Goal: Task Accomplishment & Management: Manage account settings

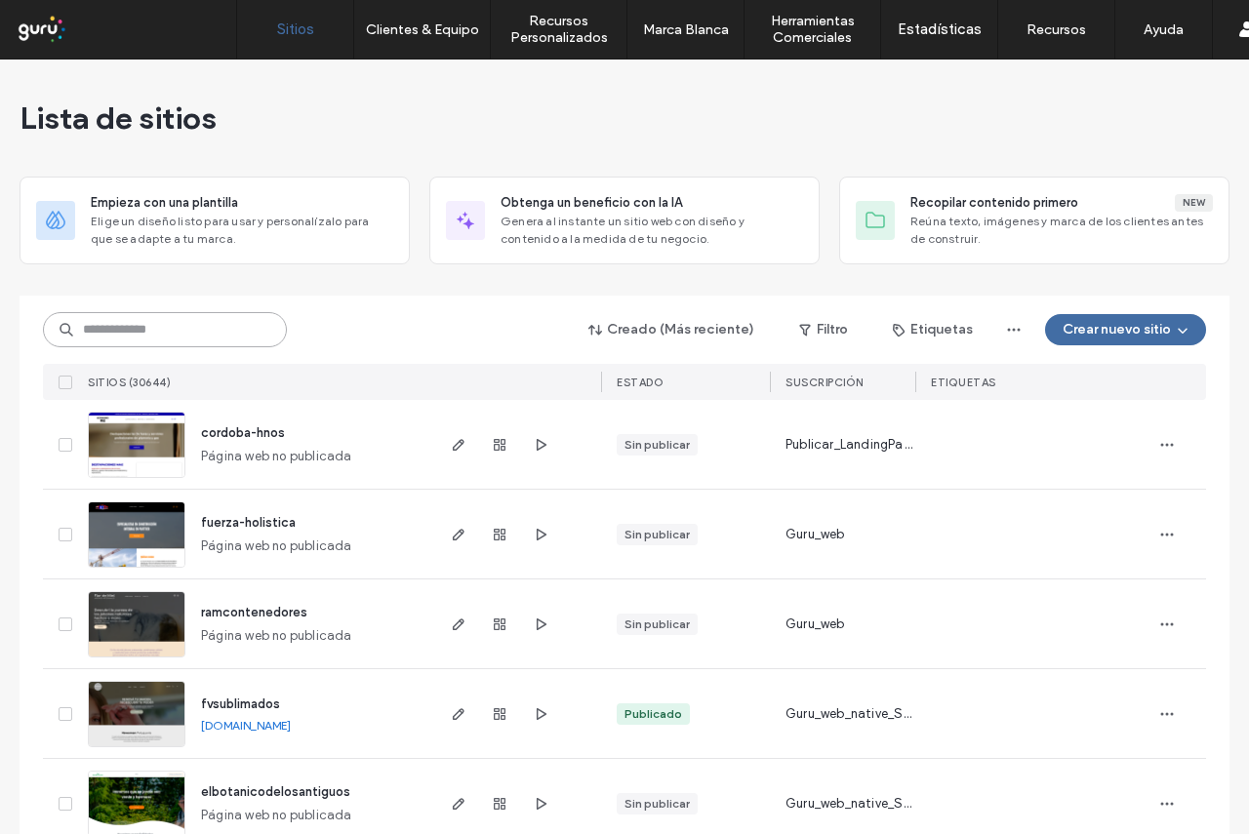
click at [152, 329] on input at bounding box center [165, 329] width 244 height 35
paste input "**********"
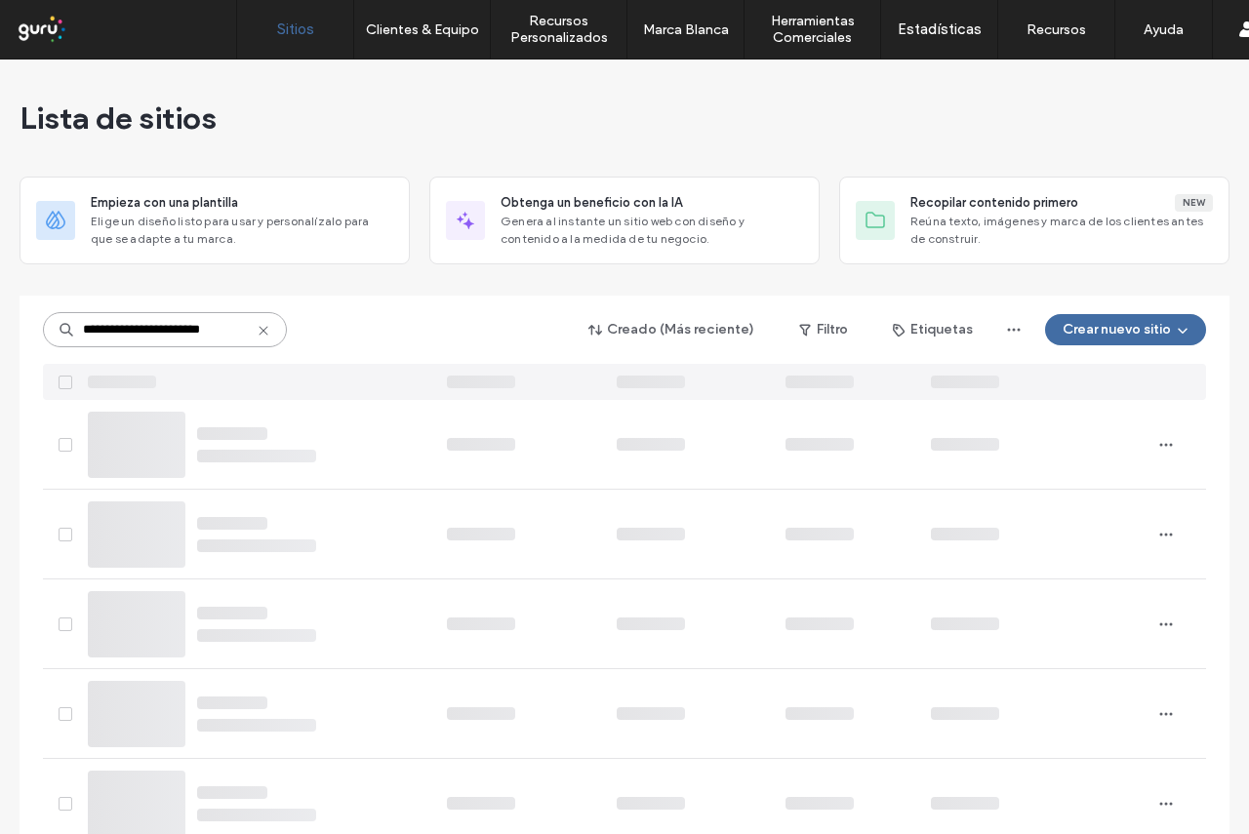
scroll to position [0, 1]
type input "**********"
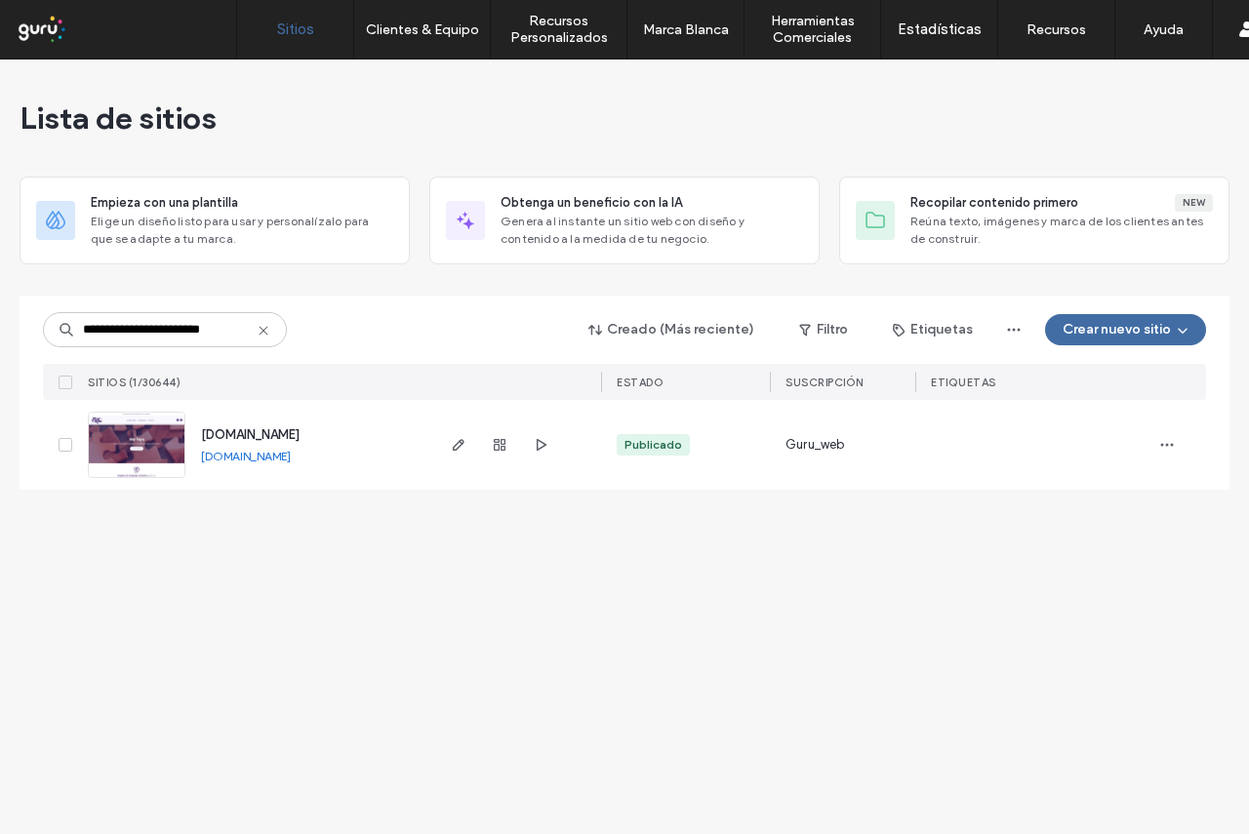
scroll to position [0, 0]
click at [235, 439] on span "www.marvayu.com" at bounding box center [250, 434] width 99 height 15
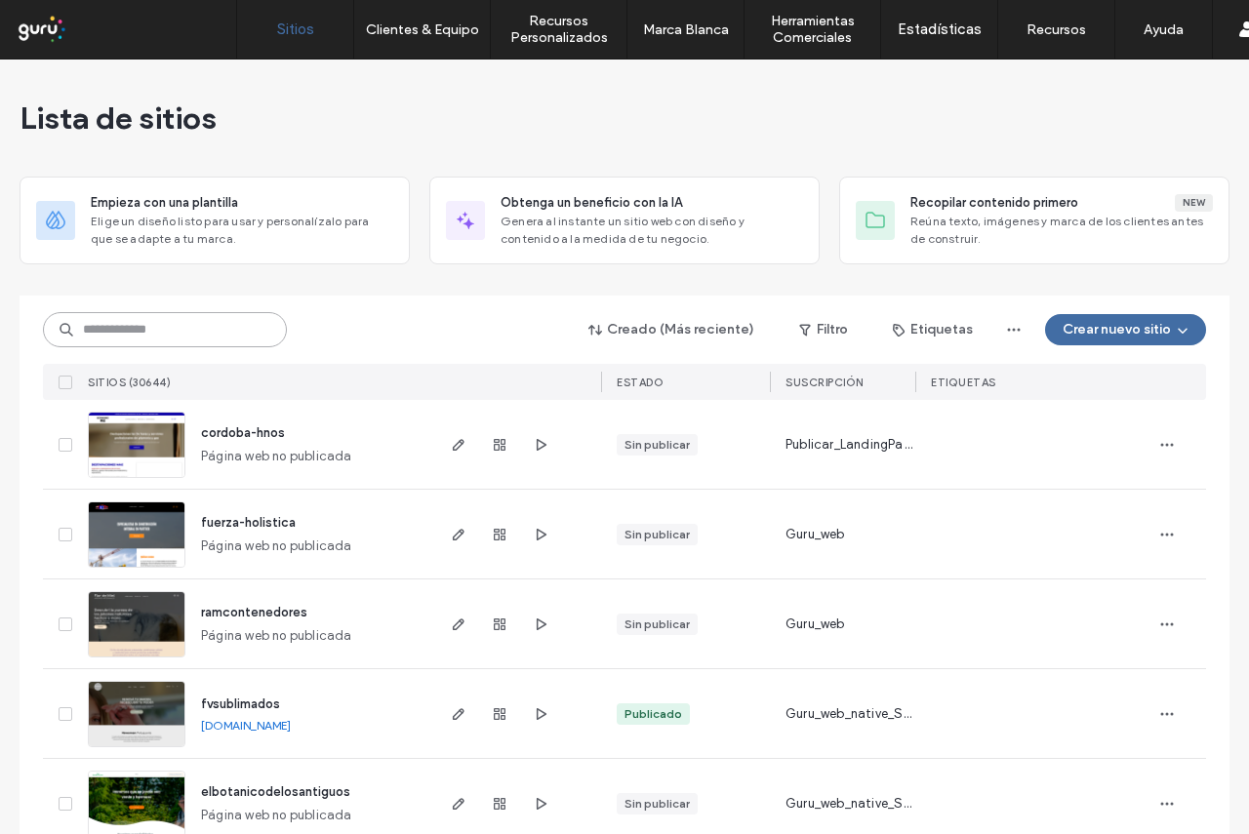
click at [137, 327] on input at bounding box center [165, 329] width 244 height 35
paste input "**********"
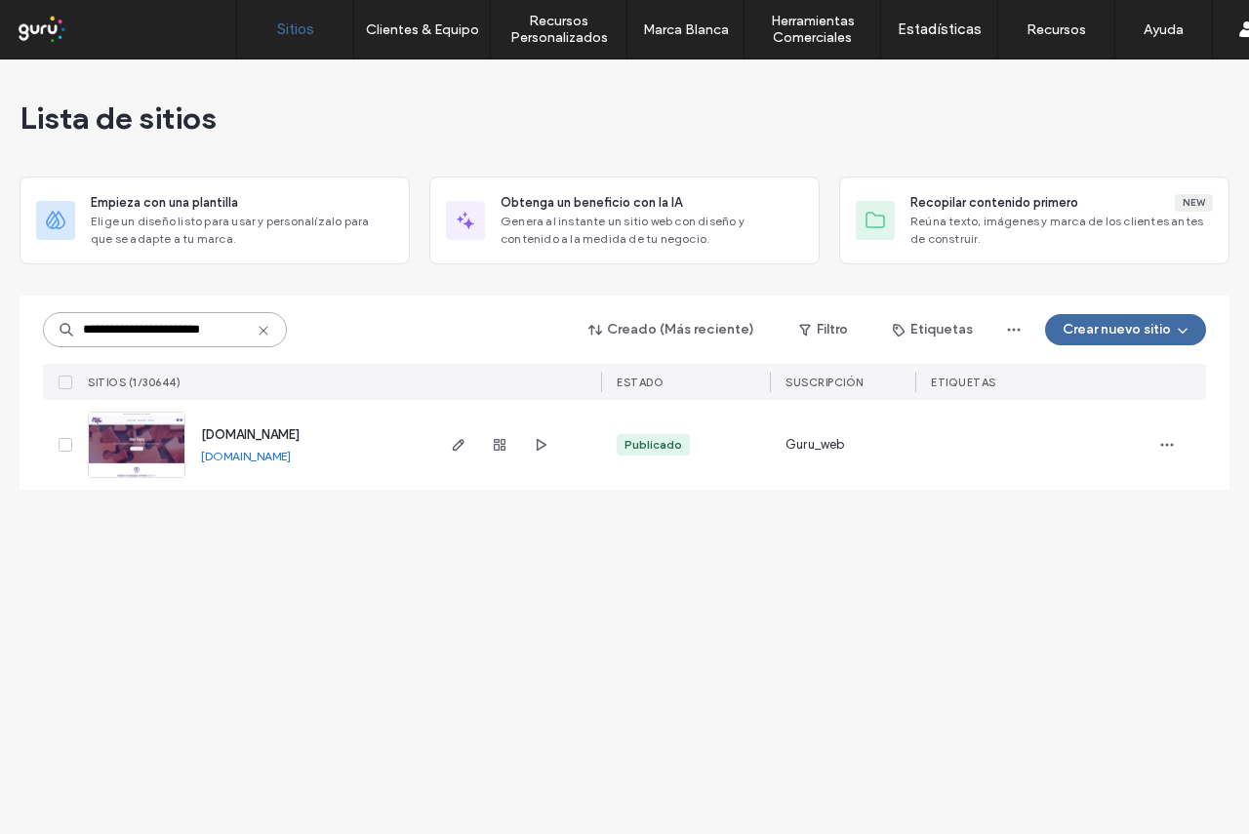
type input "**********"
click at [269, 446] on div "www.marvayu.com www.marvayu.com" at bounding box center [308, 445] width 246 height 90
click at [494, 453] on span "button" at bounding box center [499, 444] width 23 height 23
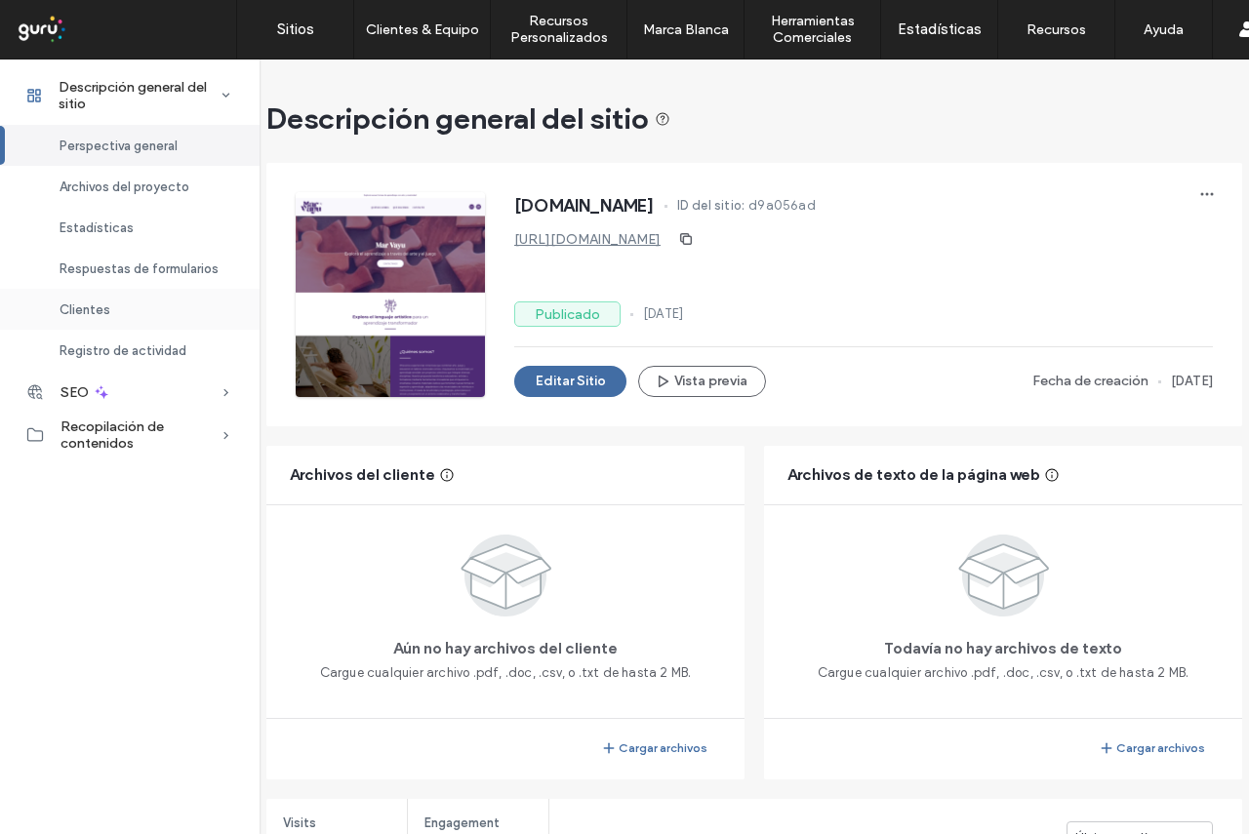
click at [126, 316] on div "Clientes" at bounding box center [130, 309] width 260 height 41
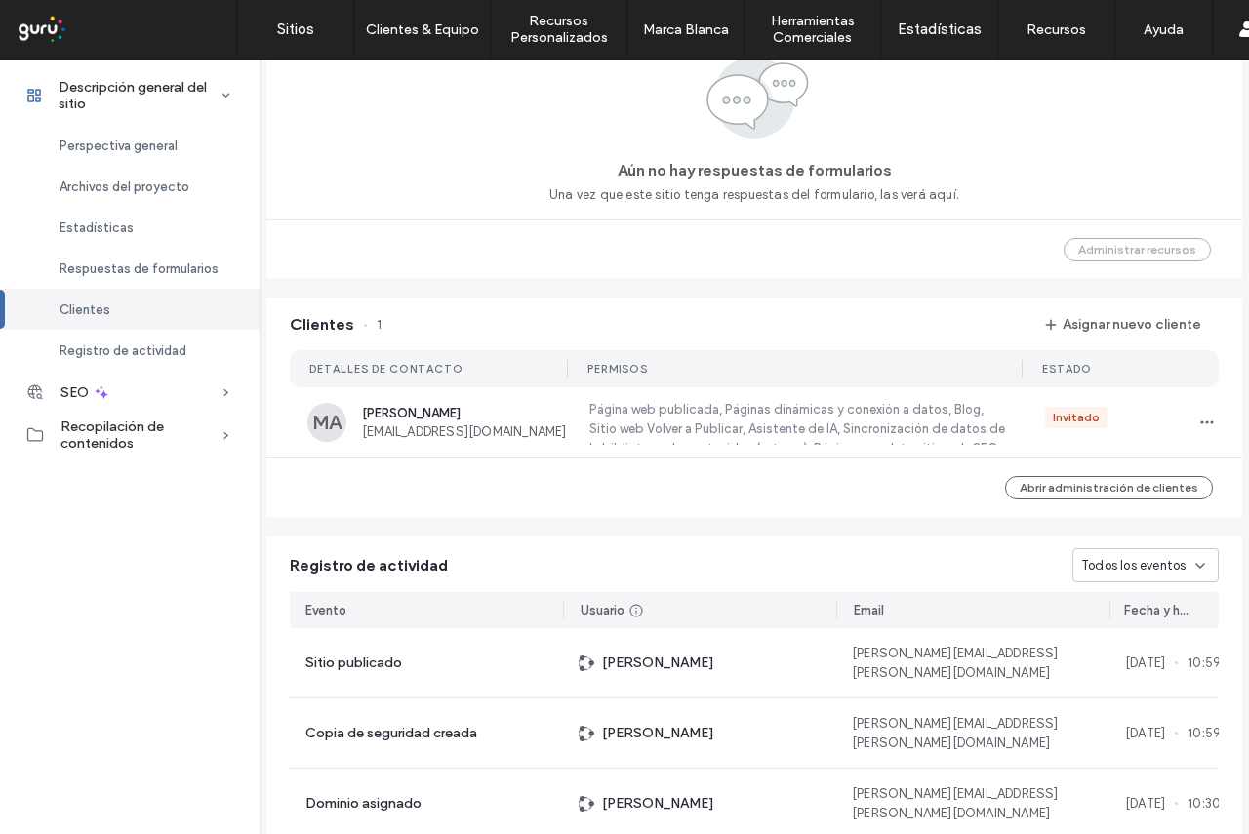
scroll to position [1394, 0]
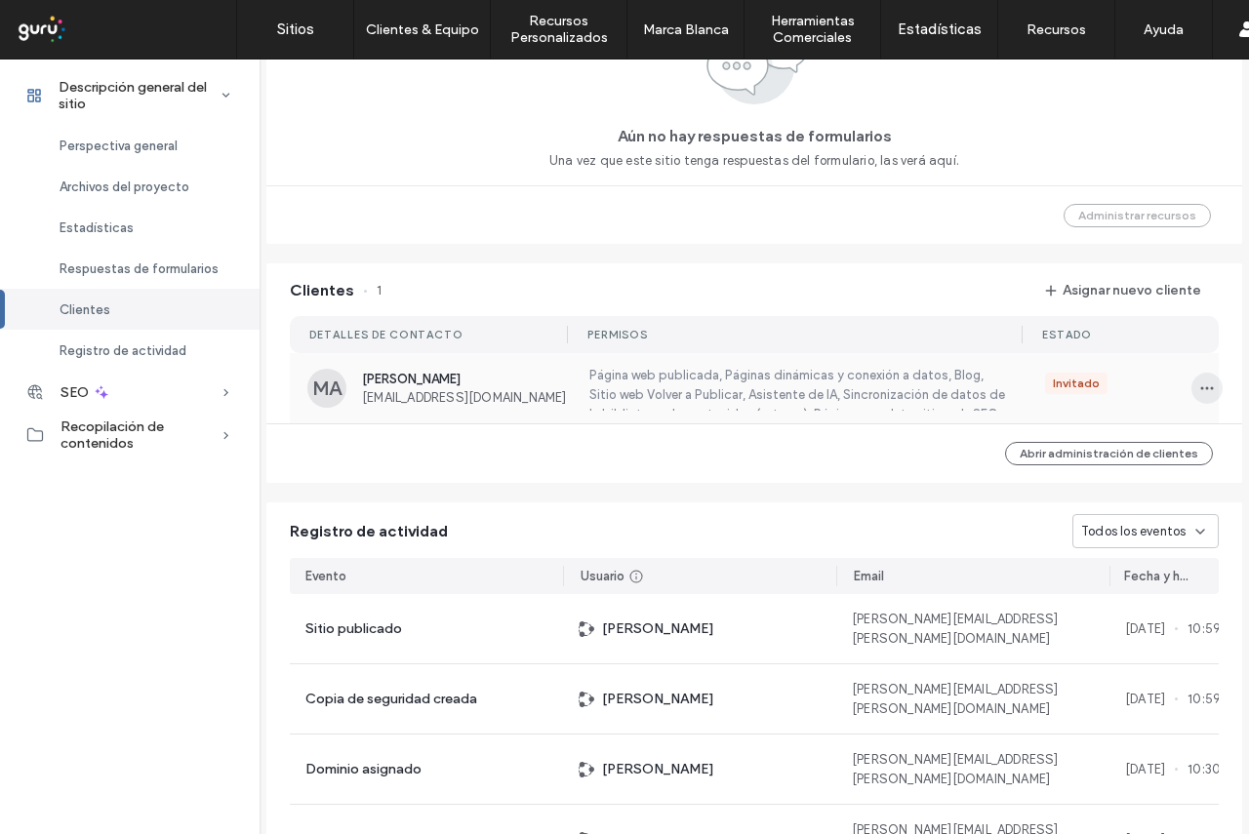
click at [1200, 390] on icon "button" at bounding box center [1207, 389] width 16 height 16
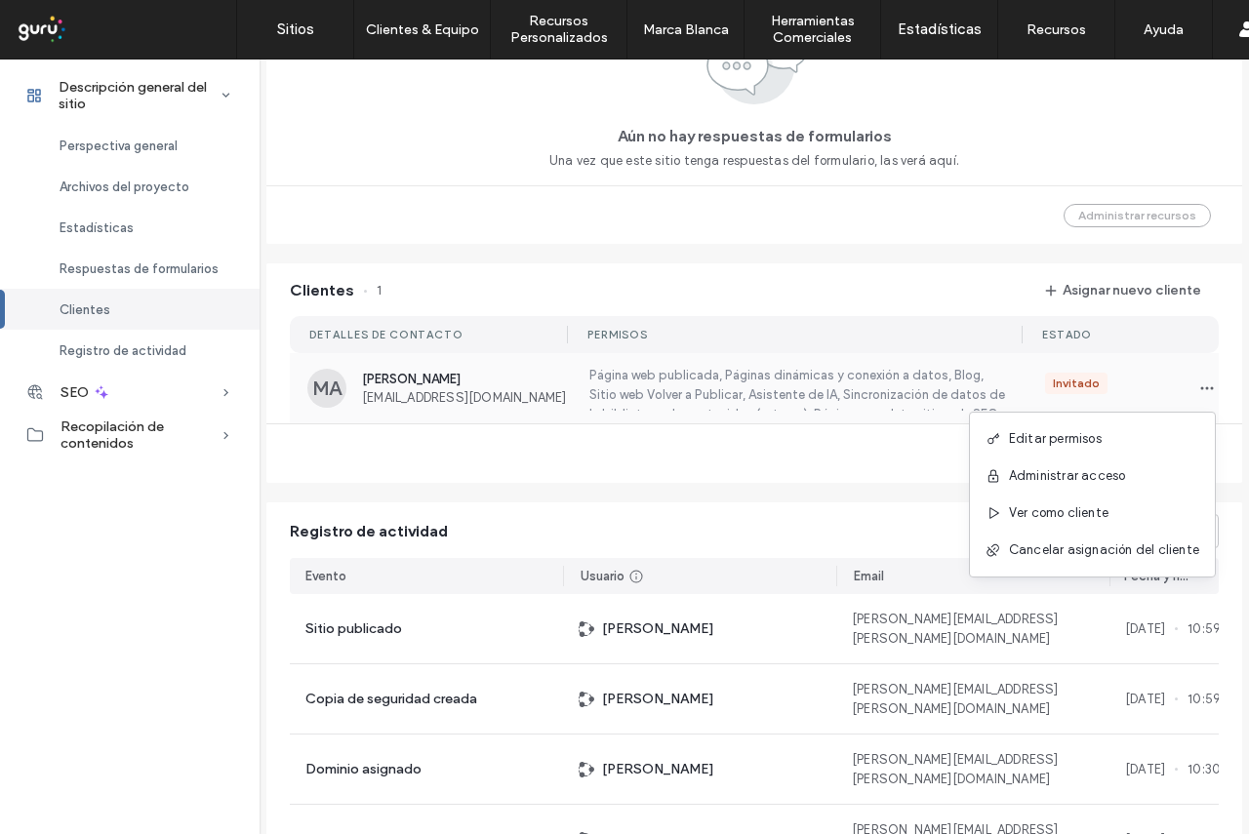
click at [671, 422] on div "MA Marcia Alvarado marcialvarado@gmail.com Página web publicada, Páginas dinámi…" at bounding box center [754, 388] width 929 height 70
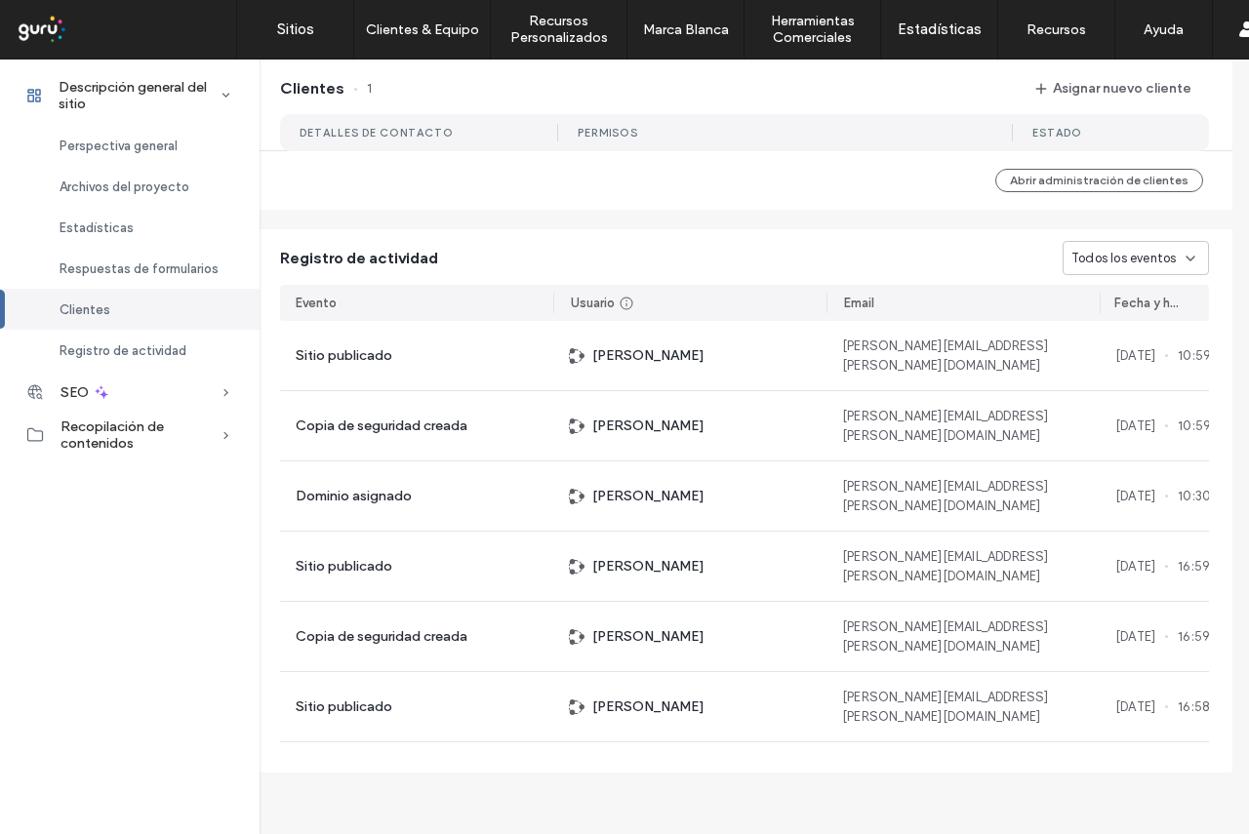
scroll to position [1588, 10]
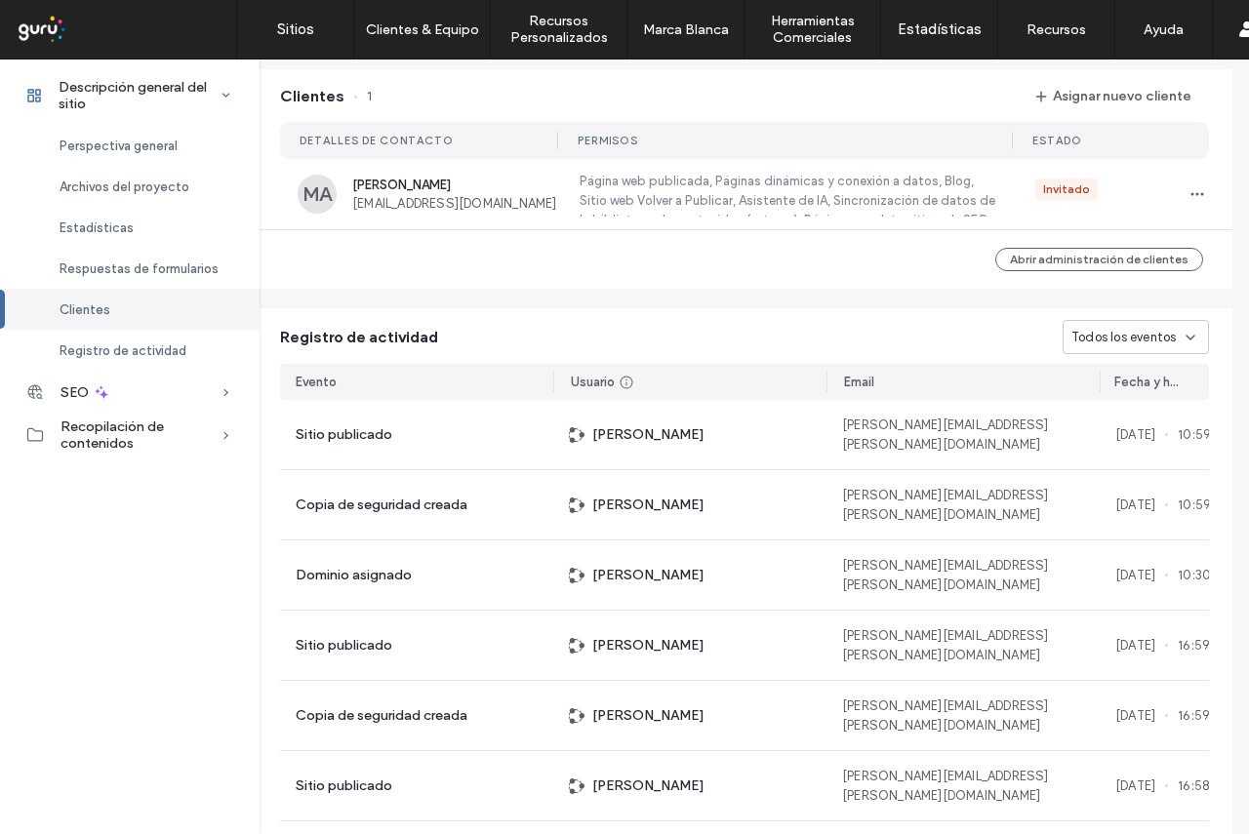
click at [98, 307] on span "Clientes" at bounding box center [85, 310] width 51 height 15
click at [1196, 192] on use "button" at bounding box center [1198, 193] width 13 height 3
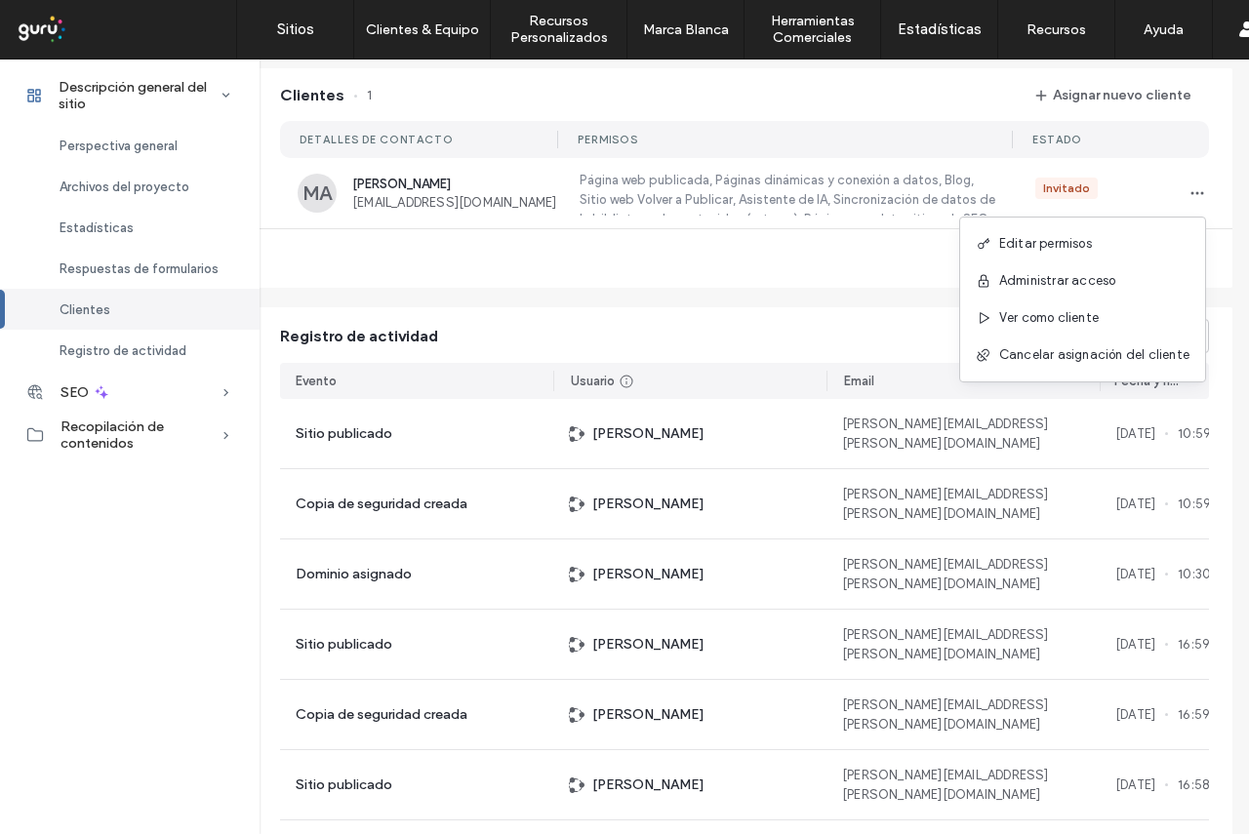
click at [708, 266] on div "Abrir administración de clientes" at bounding box center [745, 258] width 976 height 59
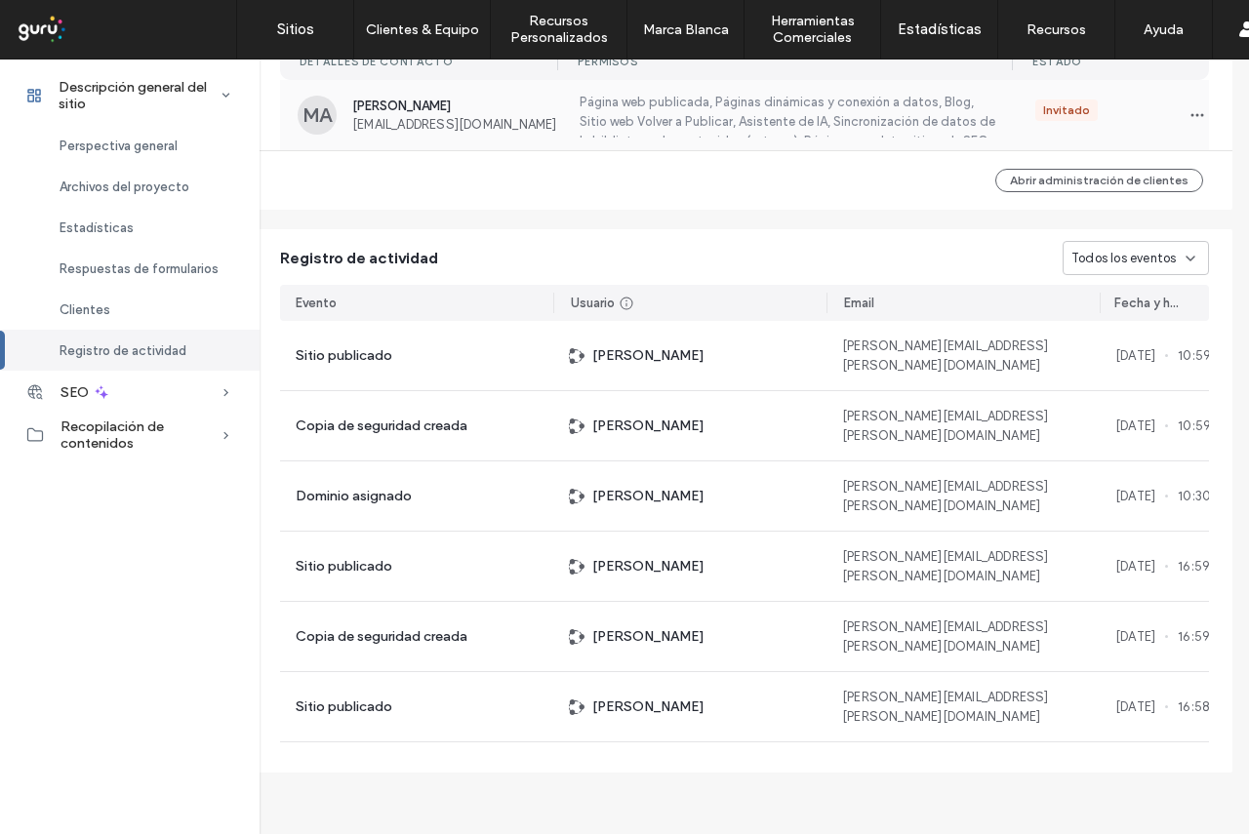
scroll to position [1587, 10]
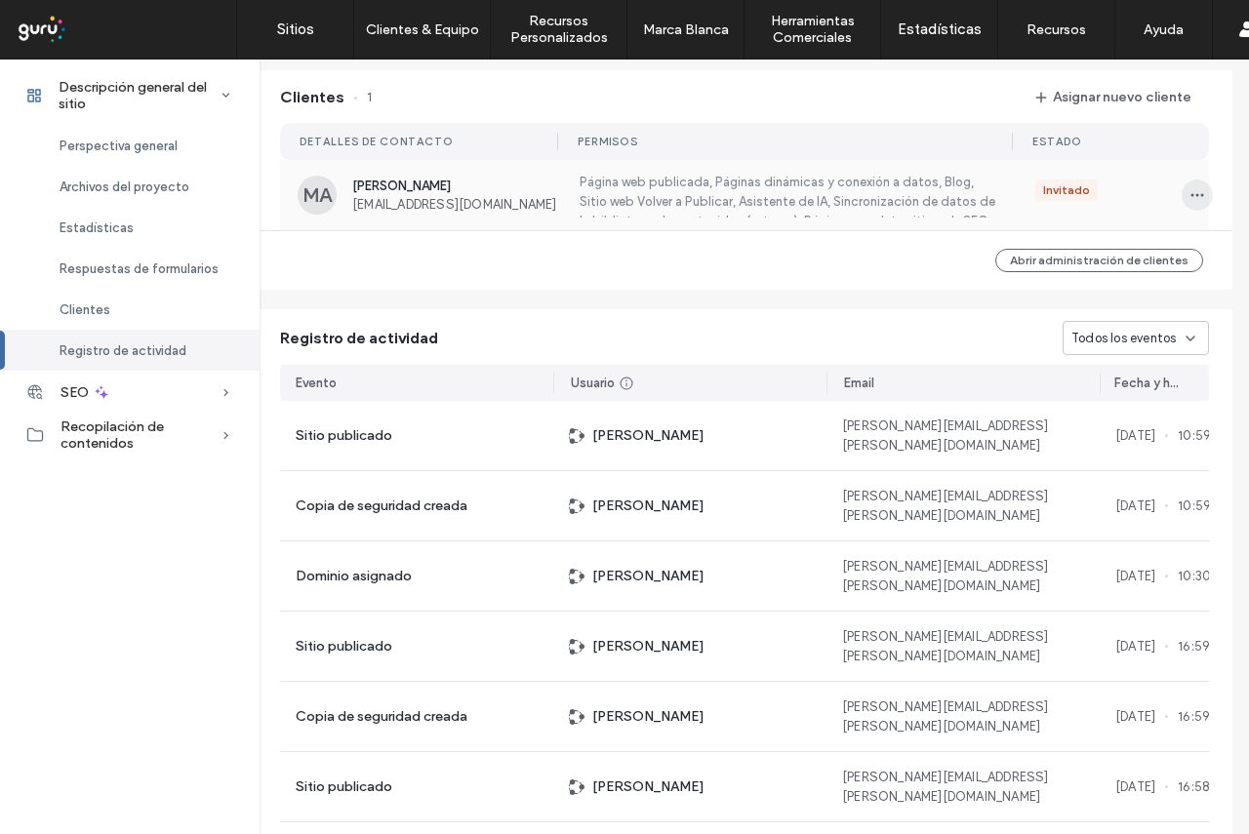
click at [1195, 189] on icon "button" at bounding box center [1198, 195] width 16 height 16
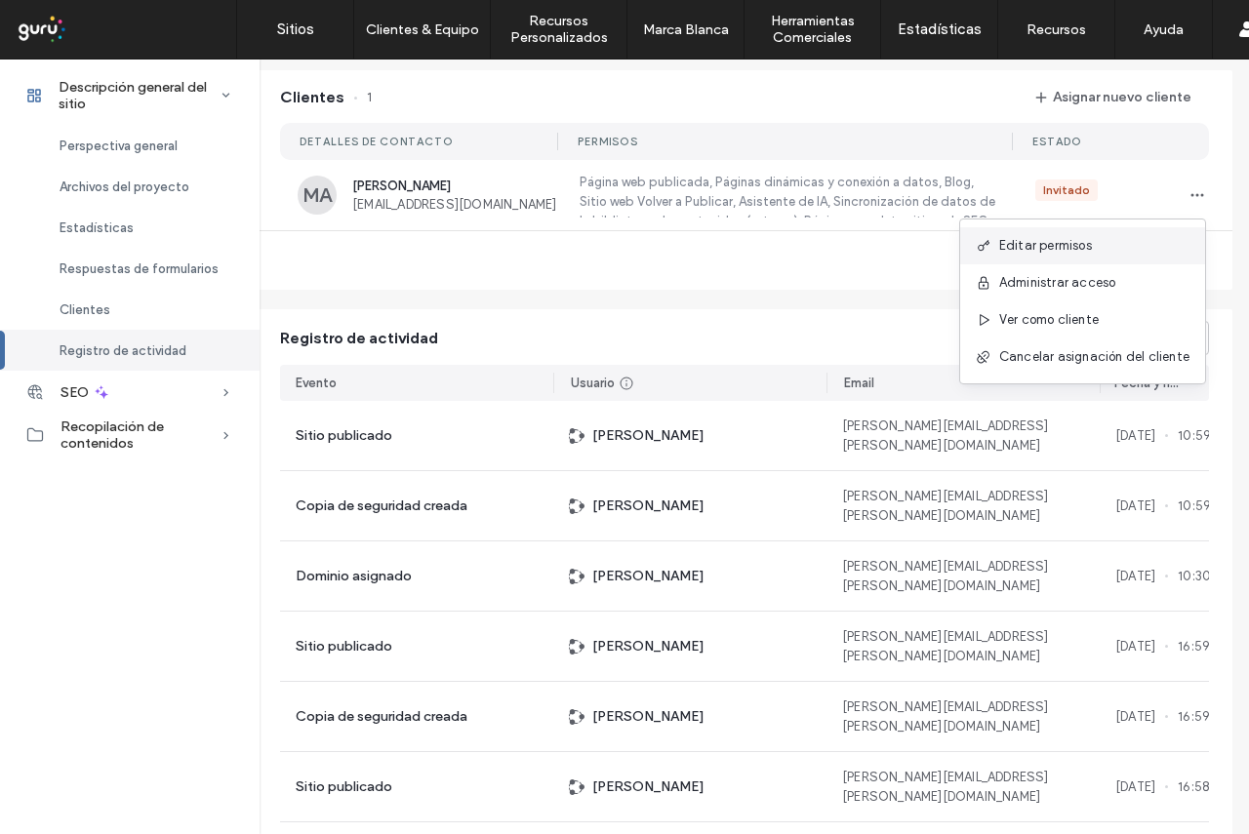
click at [1119, 243] on div "Editar permisos" at bounding box center [1082, 245] width 245 height 37
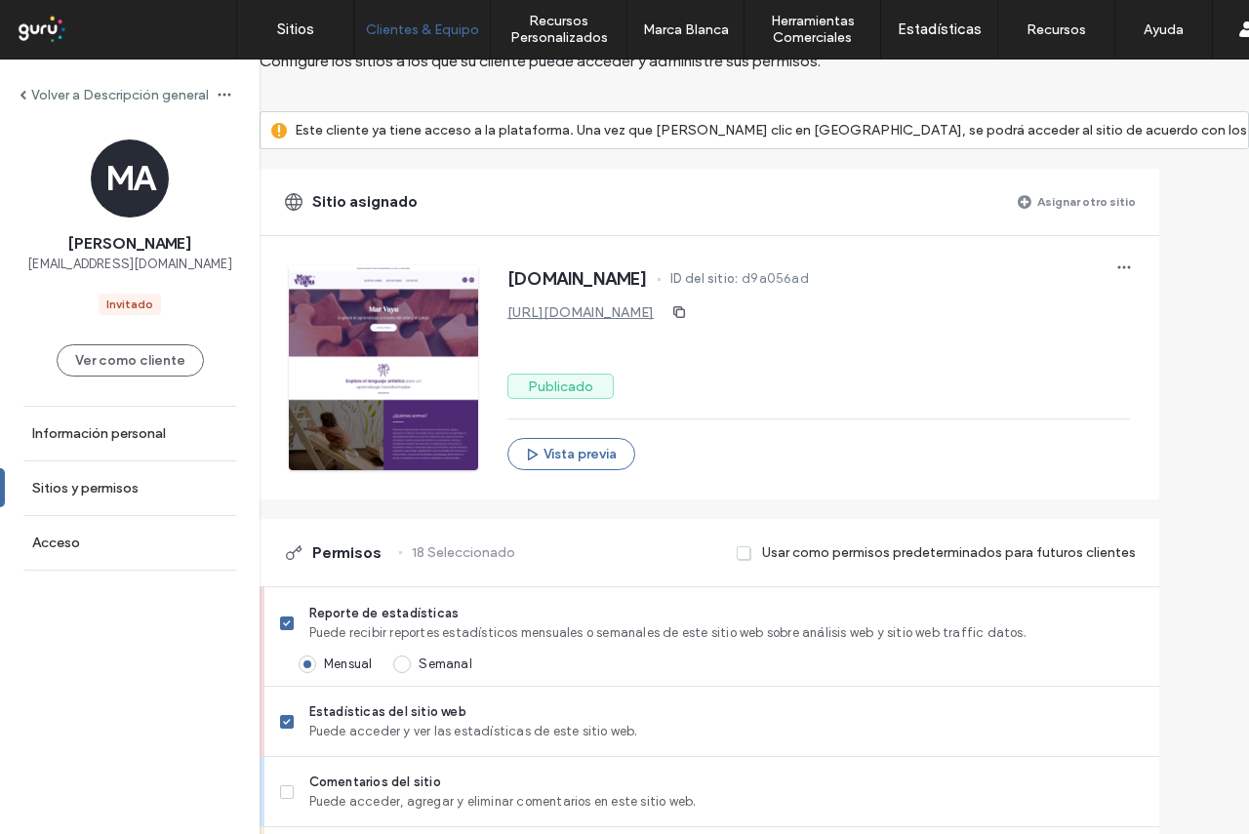
scroll to position [98, 0]
click at [125, 437] on label "Información personal" at bounding box center [99, 433] width 134 height 17
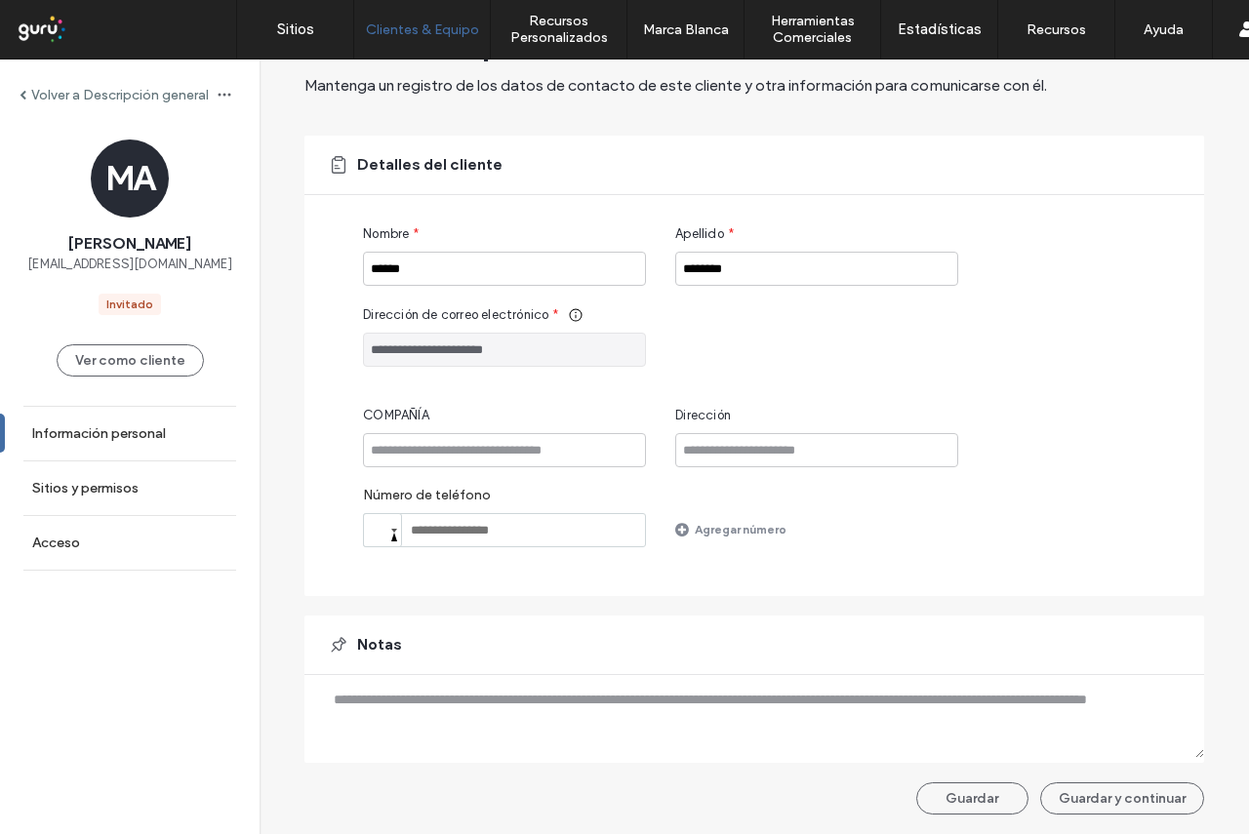
scroll to position [74, 0]
click at [120, 487] on label "Sitios y permisos" at bounding box center [85, 488] width 106 height 17
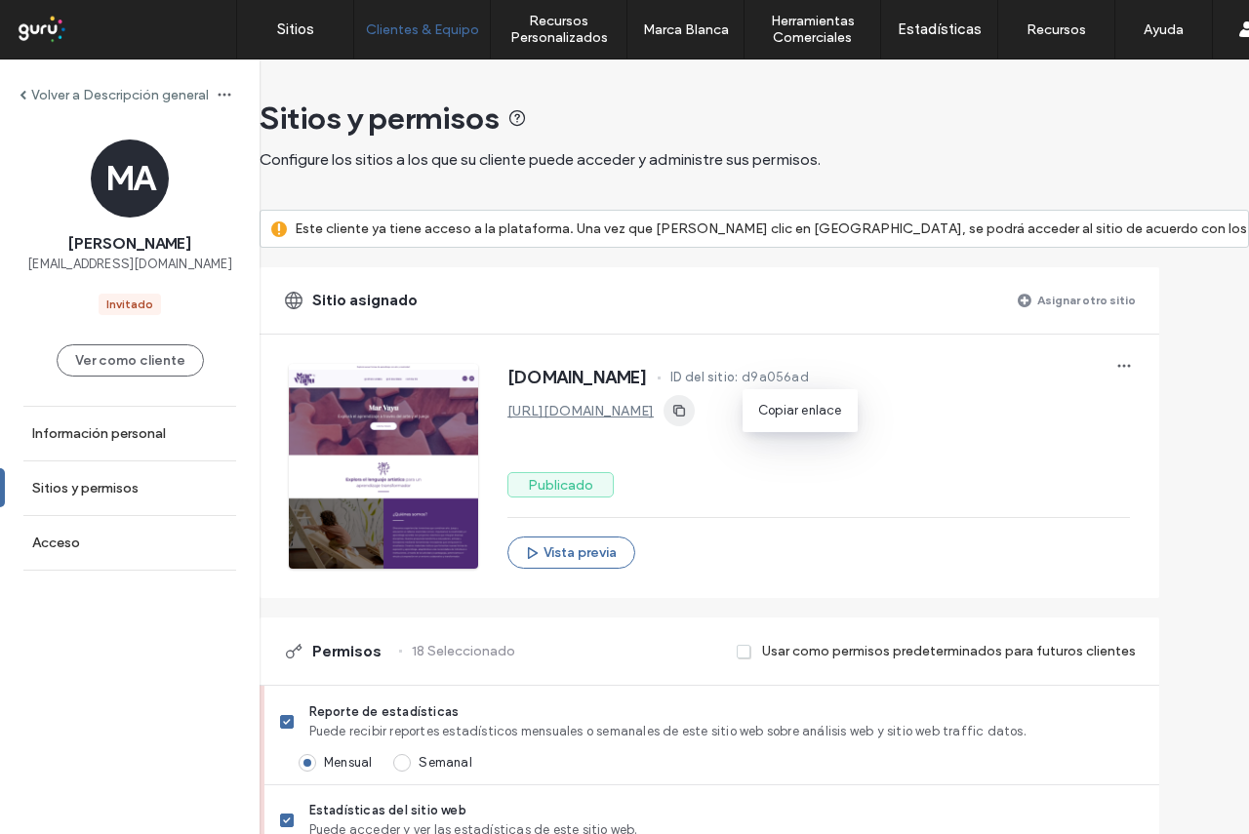
click at [687, 410] on icon "button" at bounding box center [679, 411] width 16 height 16
click at [1132, 368] on icon "button" at bounding box center [1124, 366] width 16 height 16
click at [732, 420] on div "https://www.marvayu.com" at bounding box center [818, 410] width 623 height 31
click at [128, 441] on label "Información personal" at bounding box center [99, 433] width 134 height 17
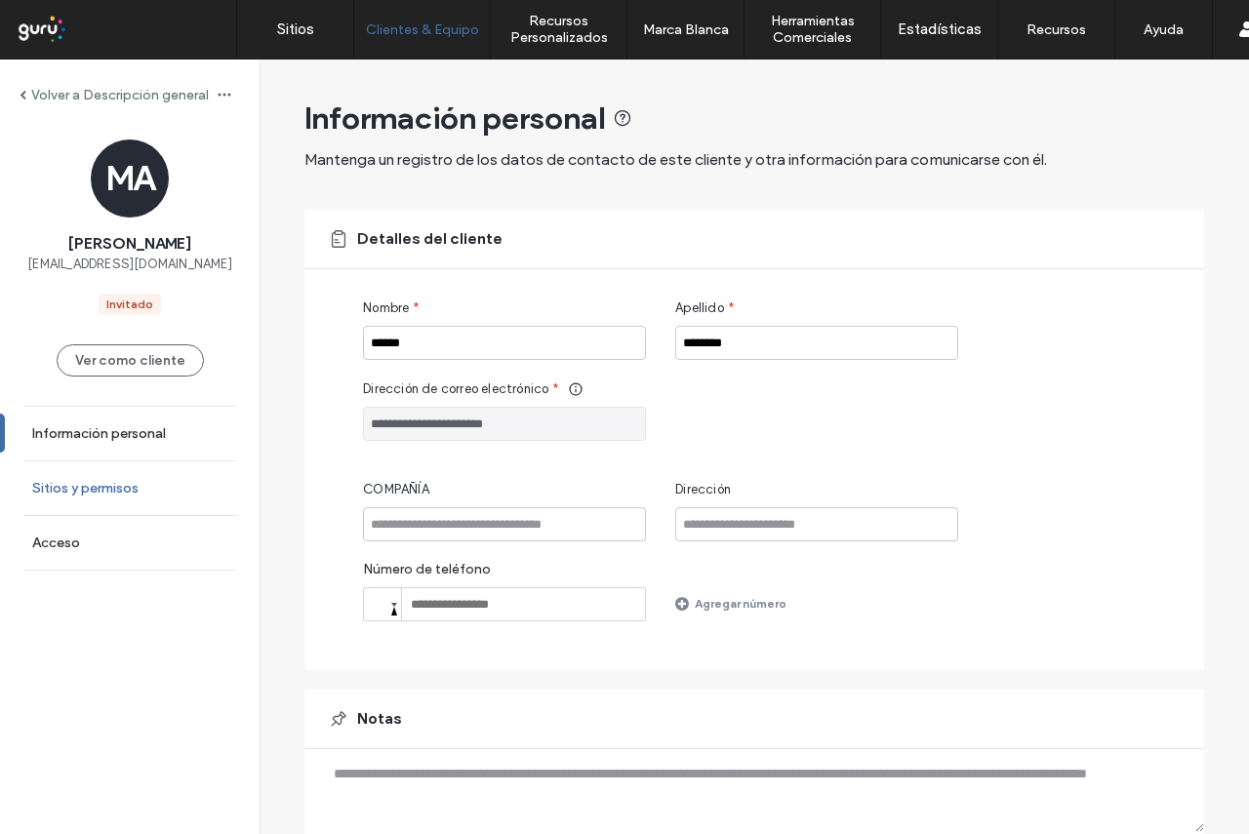
click at [112, 483] on label "Sitios y permisos" at bounding box center [85, 488] width 106 height 17
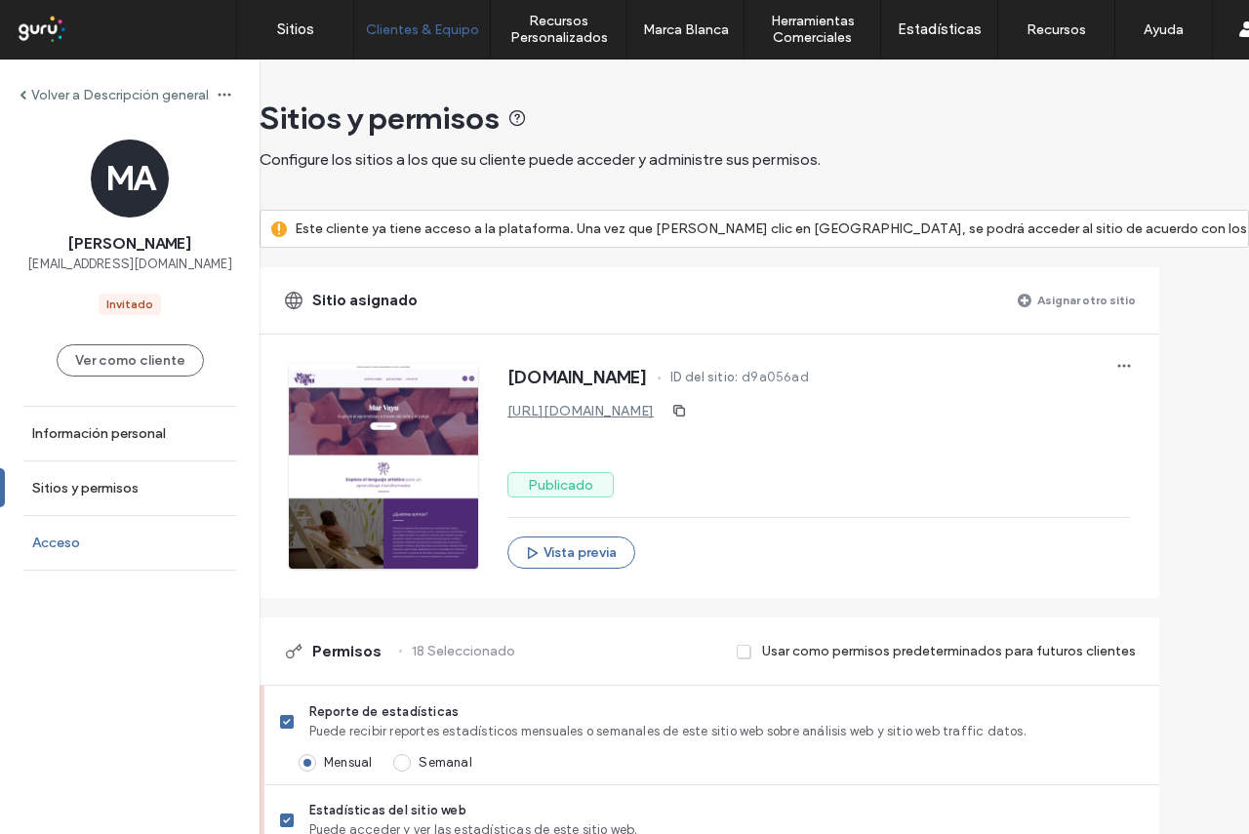
click at [72, 557] on link "Acceso" at bounding box center [130, 543] width 260 height 54
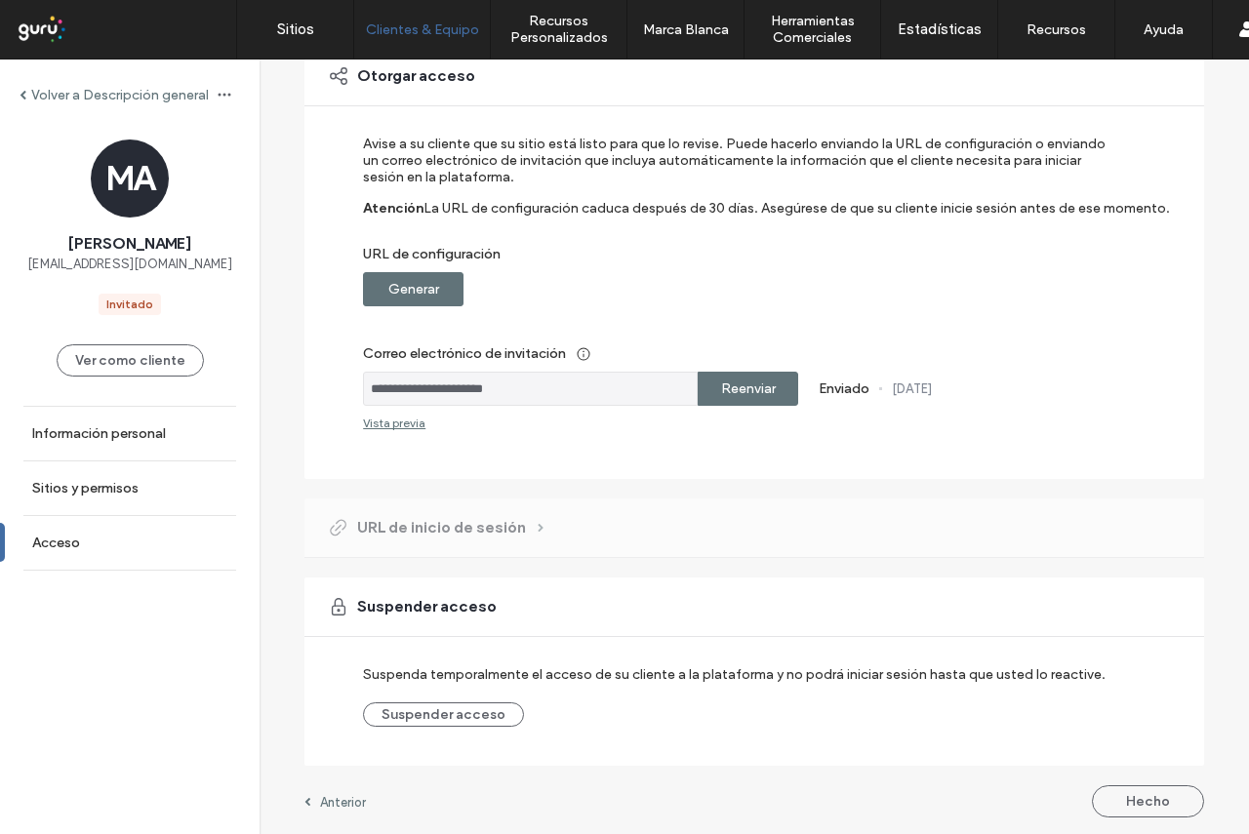
scroll to position [166, 0]
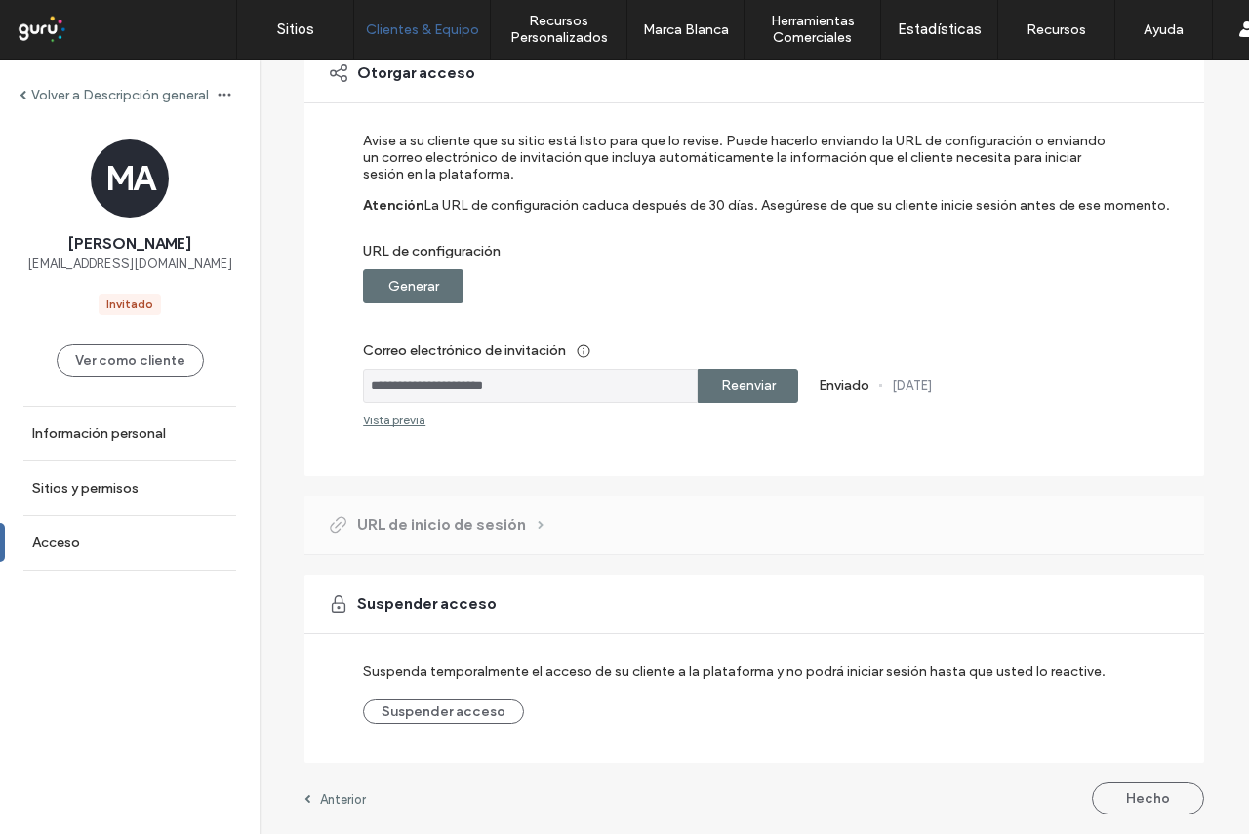
click at [392, 292] on label "Generar" at bounding box center [413, 286] width 51 height 36
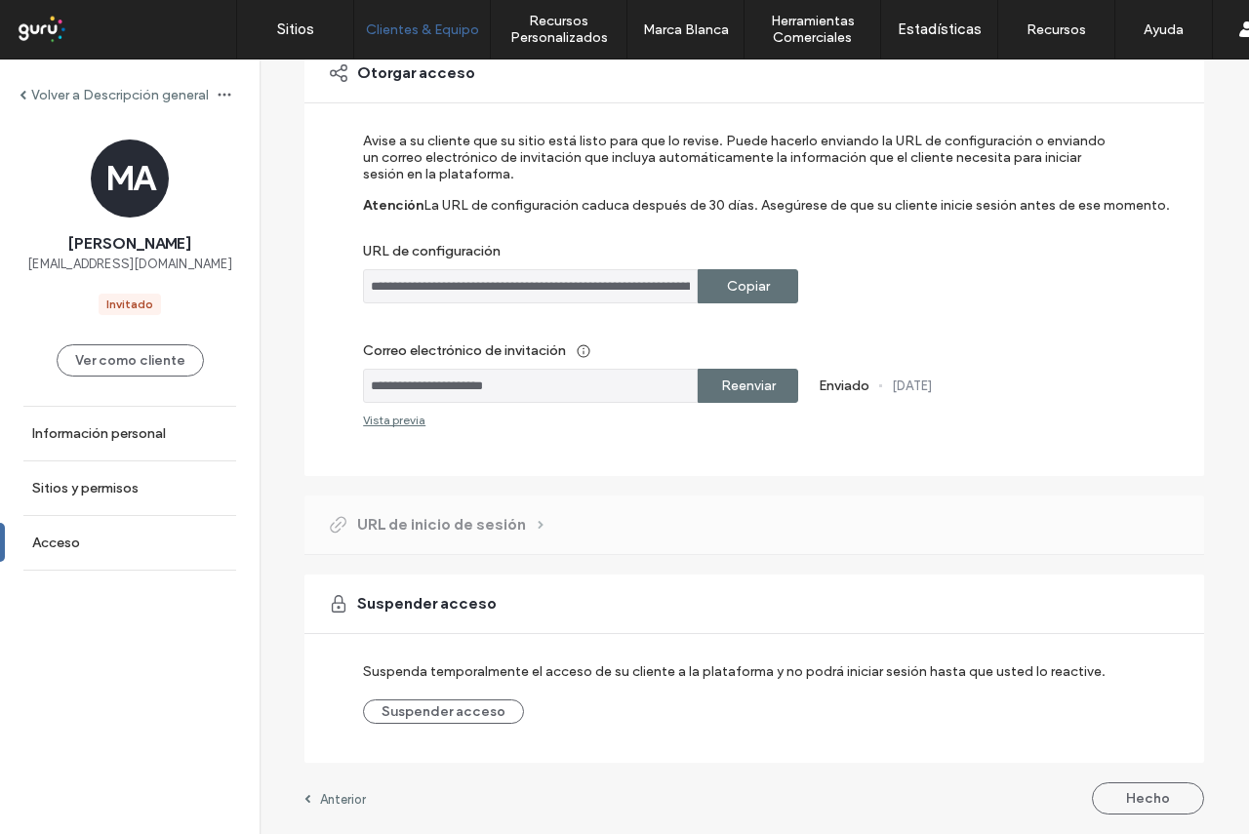
click at [732, 281] on label "Copiar" at bounding box center [748, 286] width 43 height 36
drag, startPoint x: 160, startPoint y: 261, endPoint x: 30, endPoint y: 265, distance: 129.9
click at [30, 265] on div "MA Marcia Alvarado marcialvarado@gmail.com Invitado" at bounding box center [130, 228] width 260 height 176
copy span "marcialvarado@gmail.com"
